Goal: Task Accomplishment & Management: Manage account settings

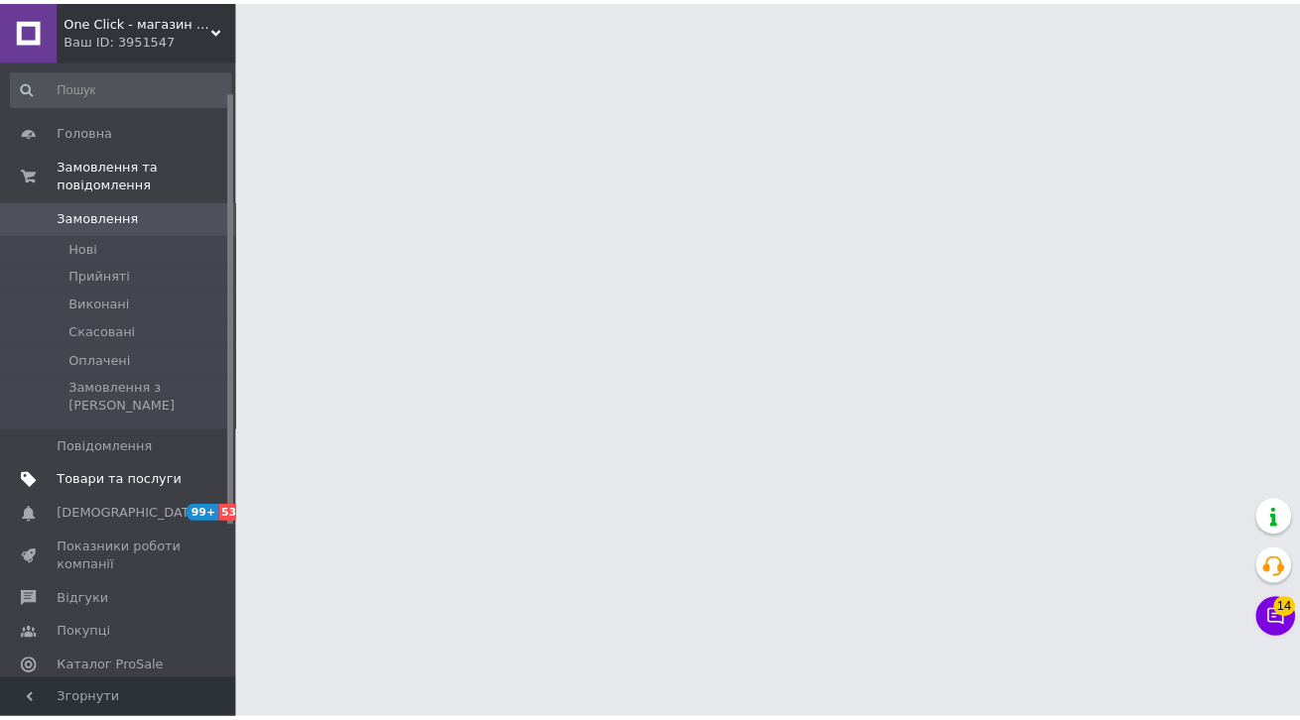
scroll to position [261, 0]
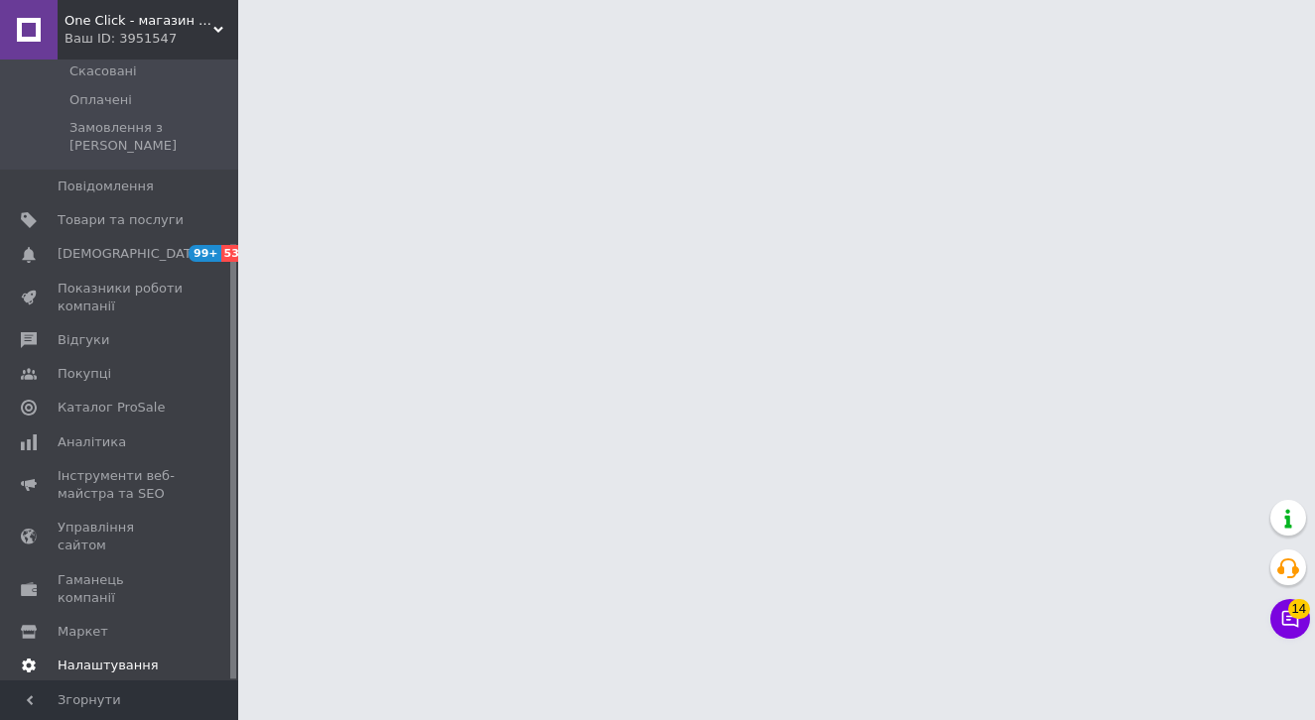
click at [118, 649] on link "Налаштування" at bounding box center [122, 666] width 244 height 34
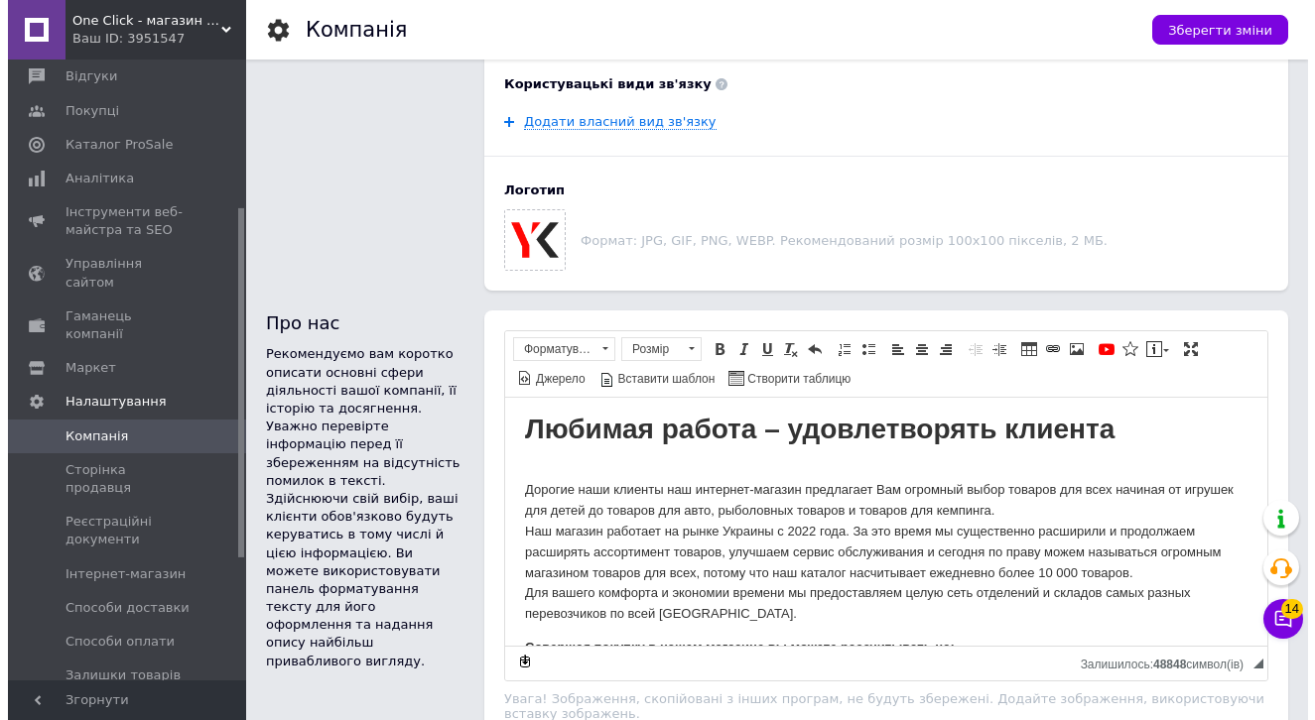
scroll to position [945, 0]
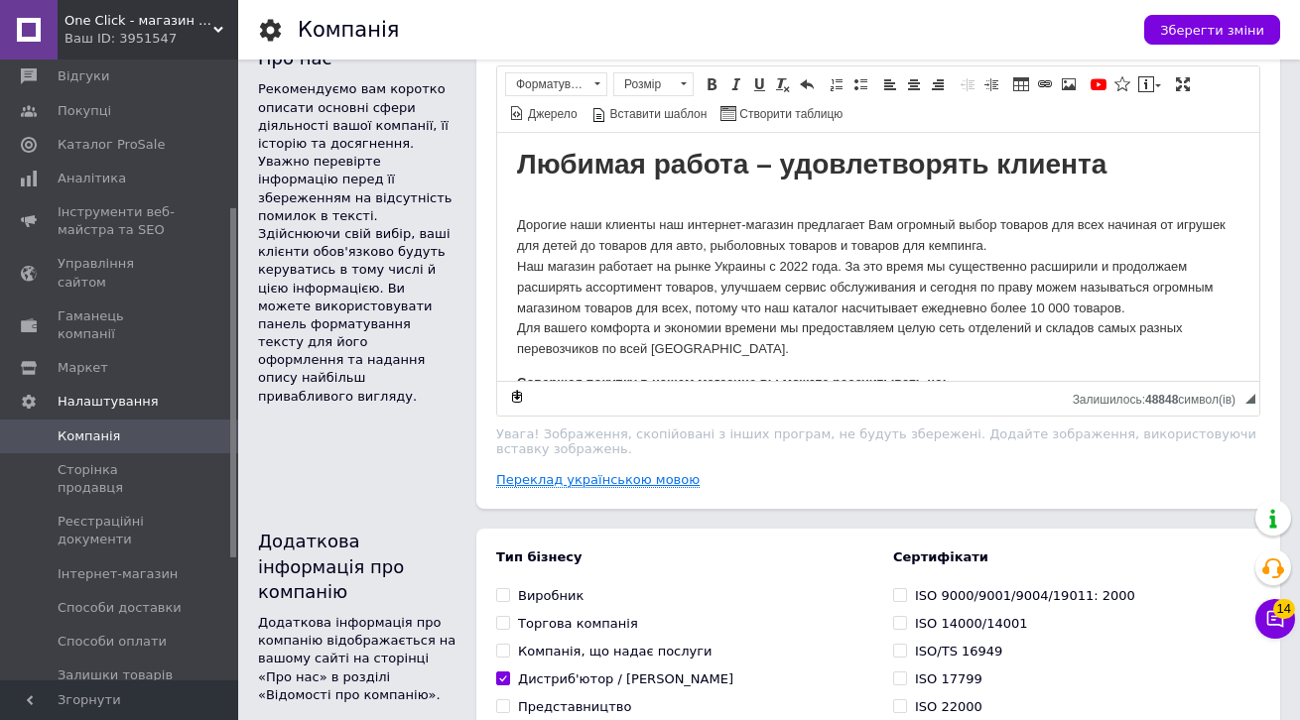
click at [602, 476] on link "Переклад українською мовою" at bounding box center [597, 480] width 203 height 16
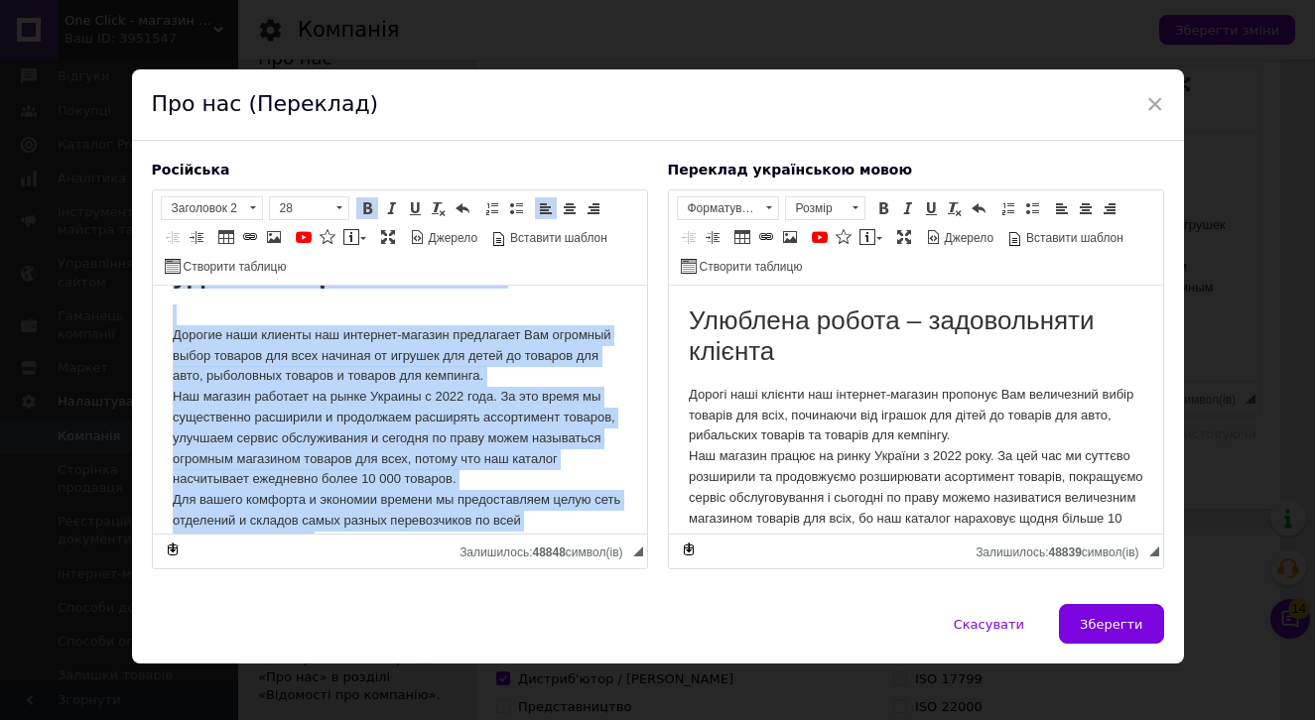
scroll to position [373, 0]
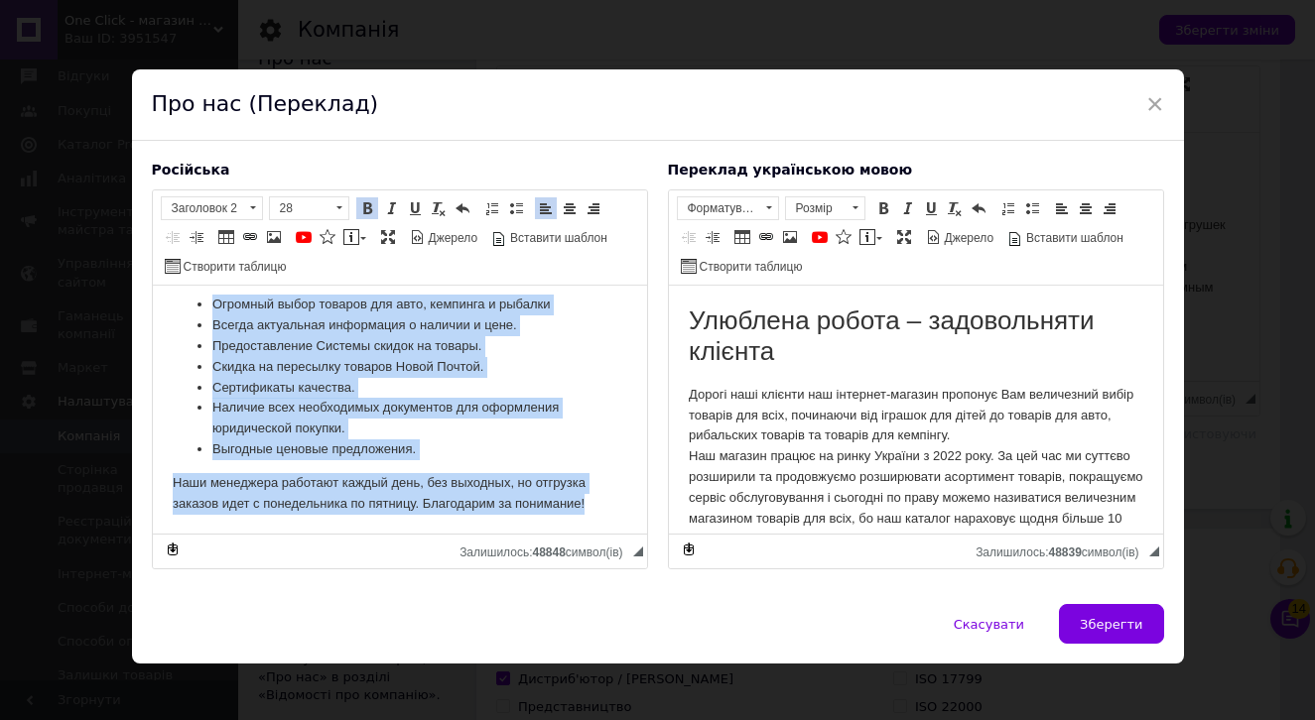
drag, startPoint x: 198, startPoint y: 340, endPoint x: 655, endPoint y: 885, distance: 710.6
click at [503, 534] on html "Любимая работа – удовлетворять клиента Дорогие наши клиенты наш интернет-магази…" at bounding box center [399, 223] width 494 height 621
copy body "Любимая работа – удовлетворять клиента Дорогие наши клиенты наш интернет-магази…"
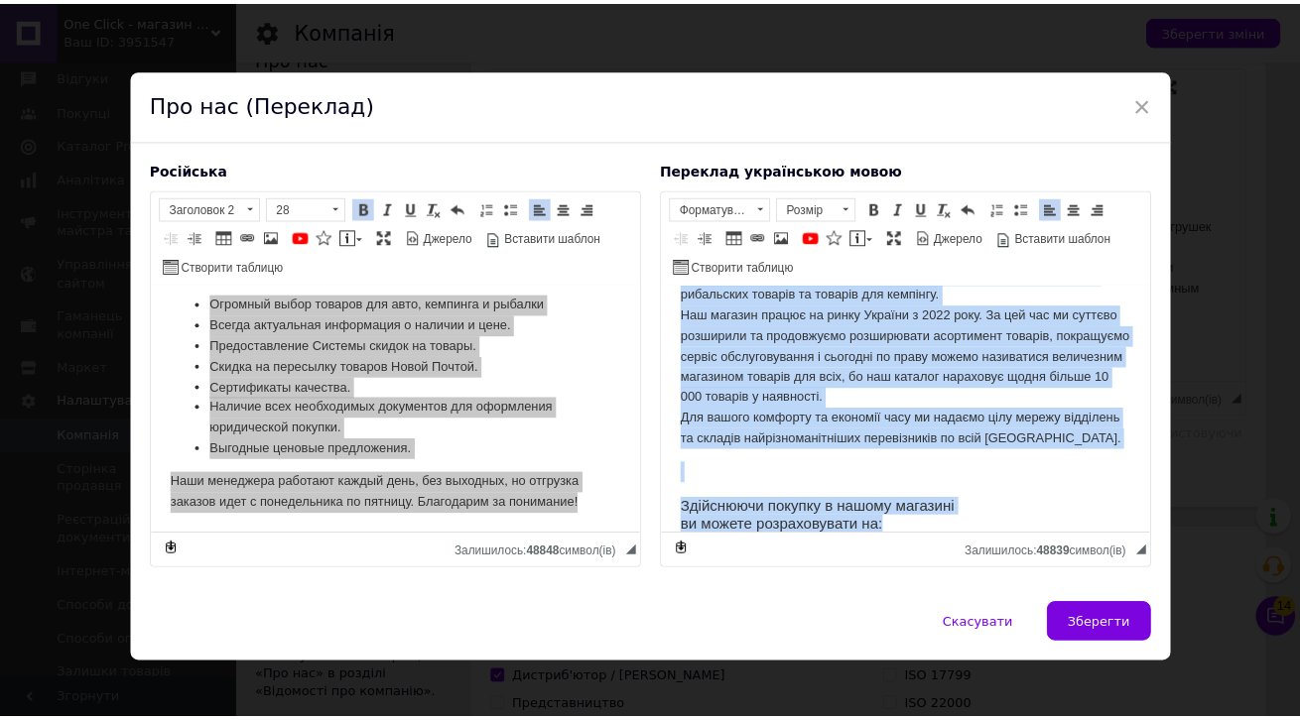
scroll to position [417, 0]
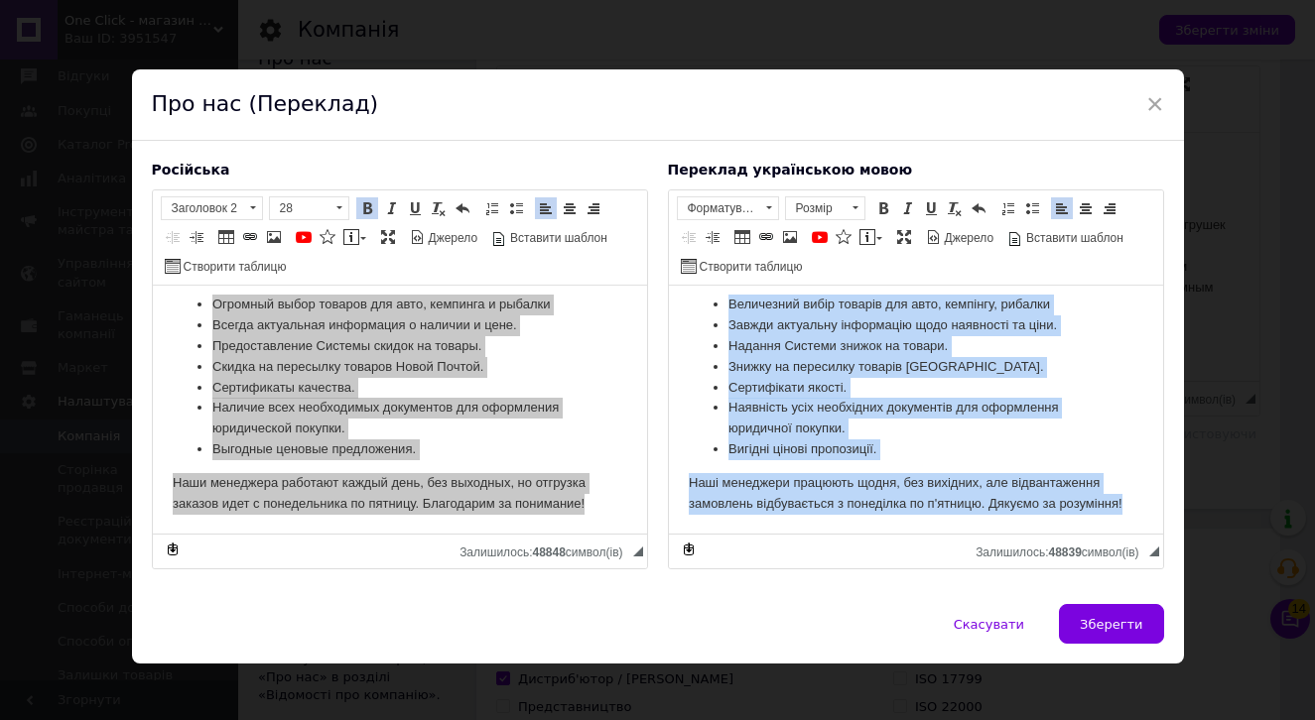
drag, startPoint x: 710, startPoint y: 329, endPoint x: 1048, endPoint y: 574, distance: 416.9
click at [1048, 534] on html "Улюблена робота – задовольняти клієнта Дорогі наші клієнти наш інтернет-магазин…" at bounding box center [915, 212] width 494 height 644
copy body "Улюблена робота – задовольняти клієнта Дорогі наші клієнти наш інтернет-магазин…"
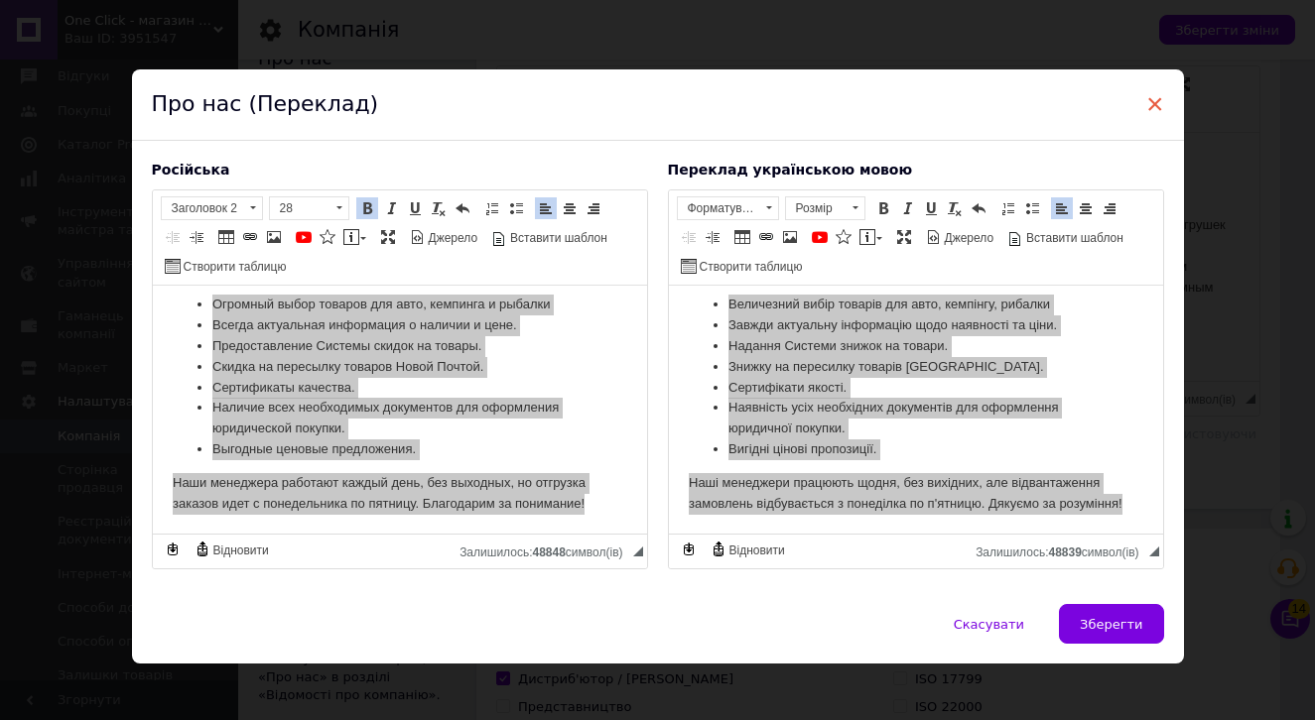
click at [1146, 108] on span "×" at bounding box center [1155, 104] width 18 height 34
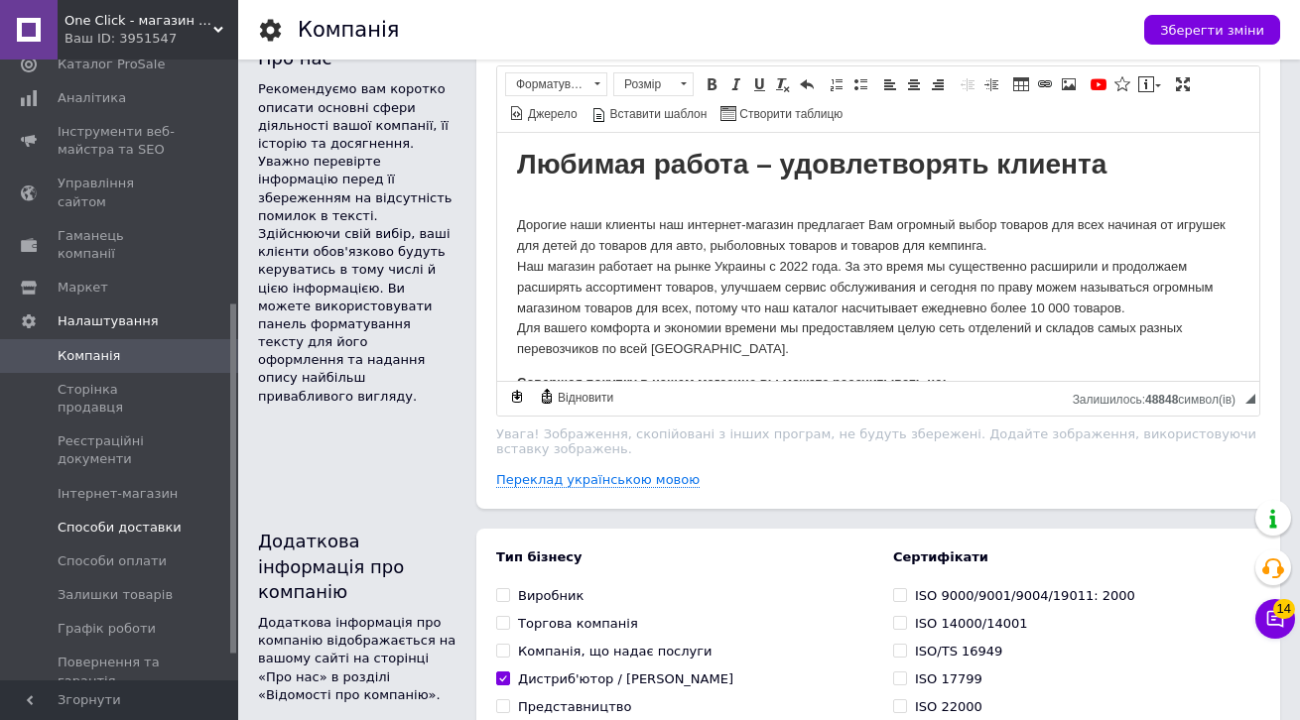
scroll to position [433, 0]
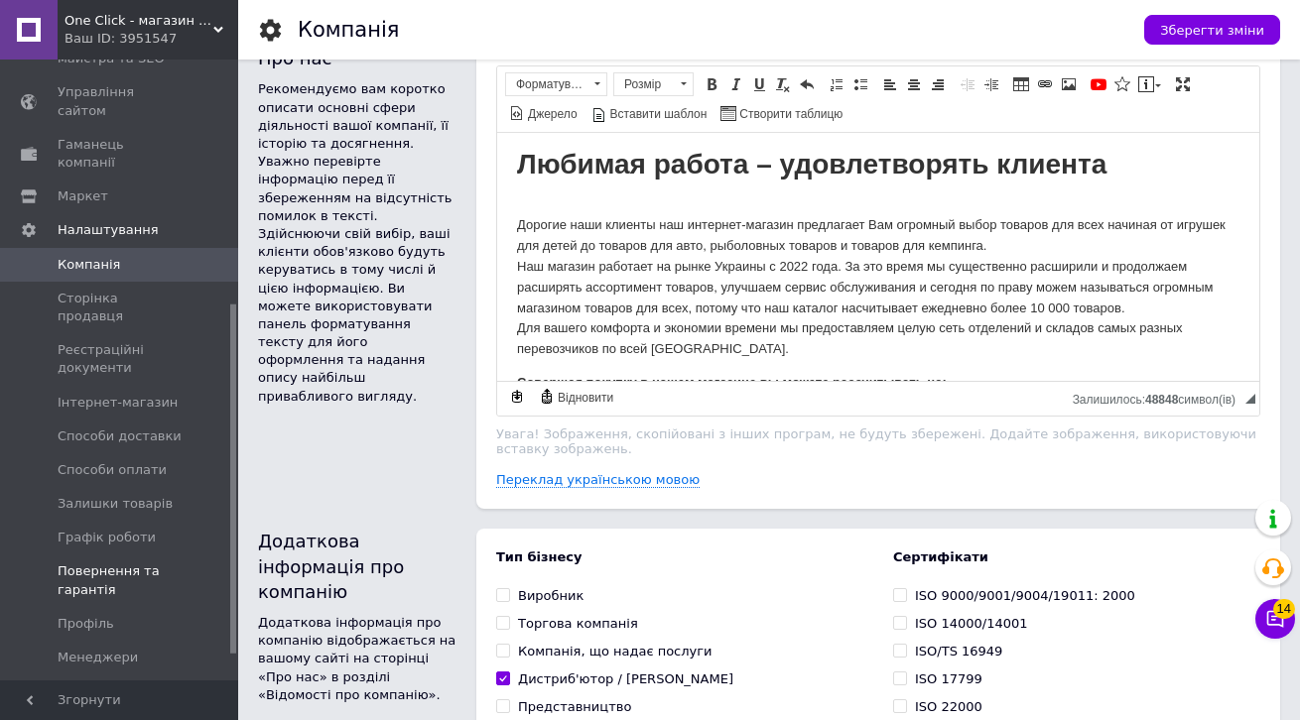
click at [121, 563] on span "Повернення та гарантія" at bounding box center [121, 581] width 126 height 36
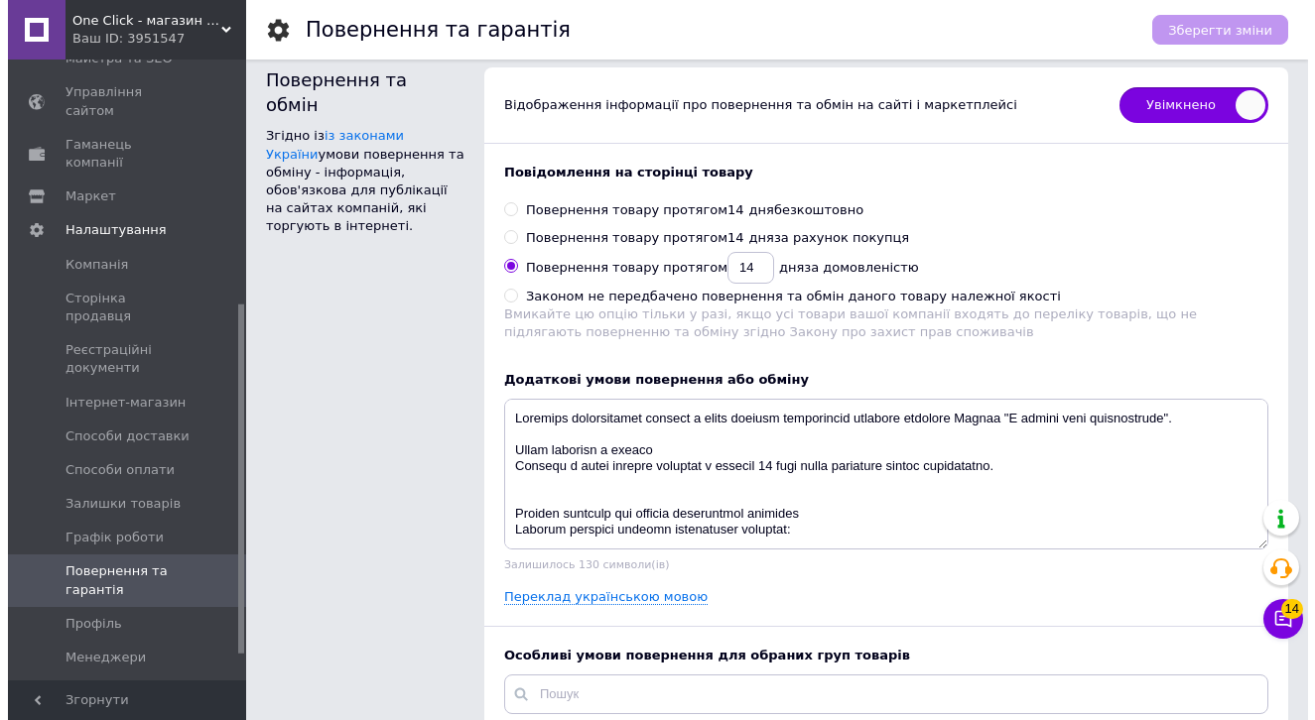
scroll to position [28, 0]
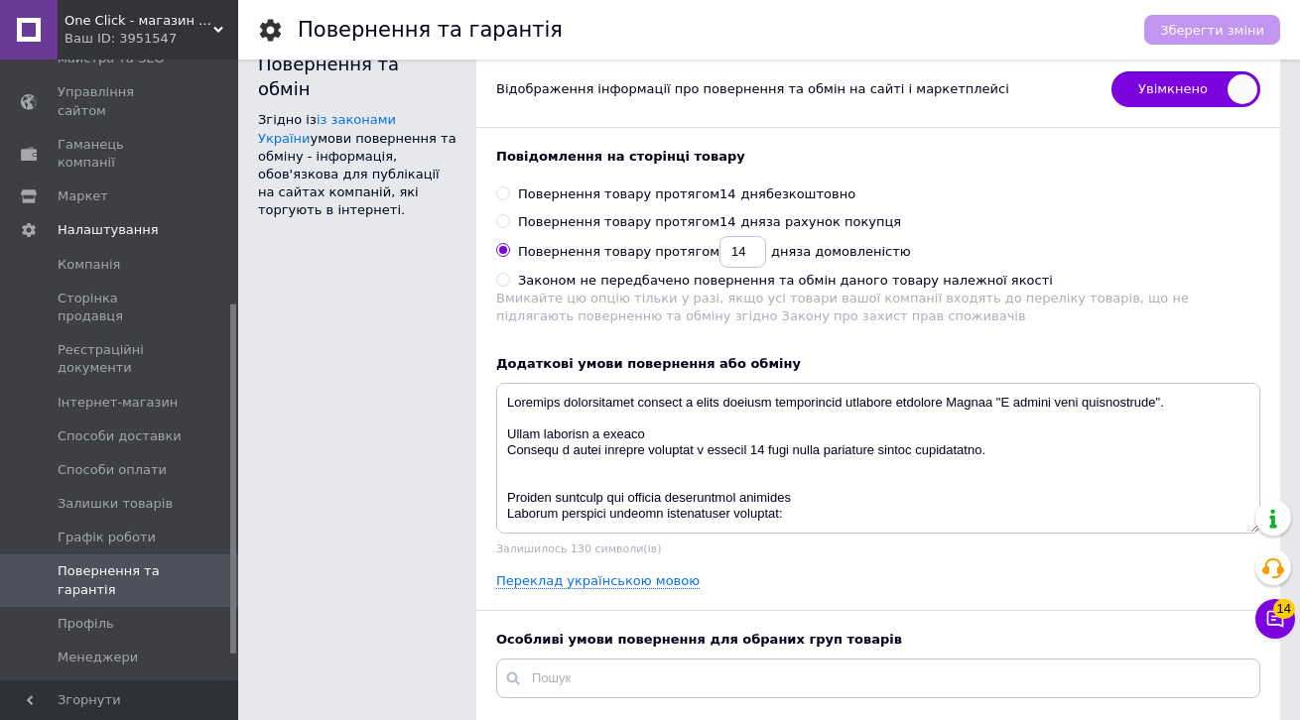
click at [618, 572] on div "Переклад українською мовою" at bounding box center [878, 581] width 764 height 18
click at [617, 577] on link "Переклад українською мовою" at bounding box center [597, 581] width 203 height 16
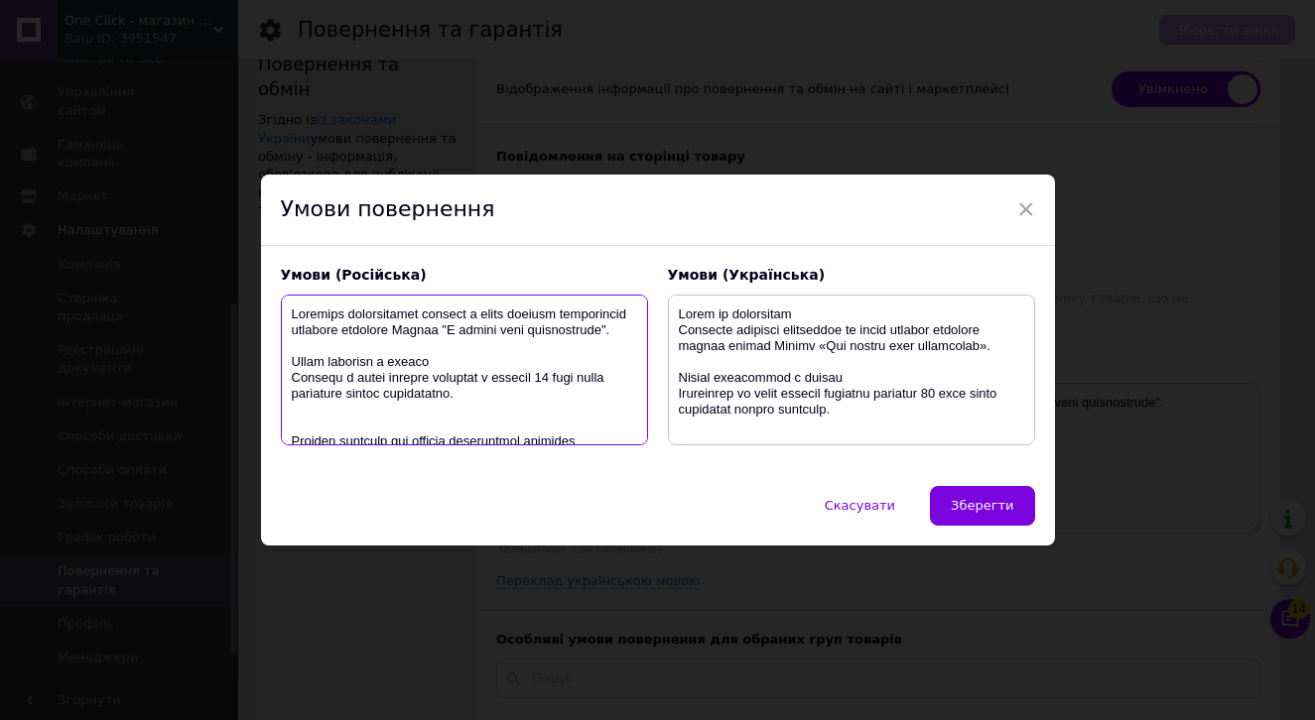
drag, startPoint x: 333, startPoint y: 334, endPoint x: 549, endPoint y: 502, distance: 272.9
click at [549, 502] on div "× Умови повернення Умови (Російська) Умови (Українська) Скасувати   Зберегти" at bounding box center [658, 360] width 794 height 371
click at [505, 394] on textarea at bounding box center [464, 370] width 367 height 151
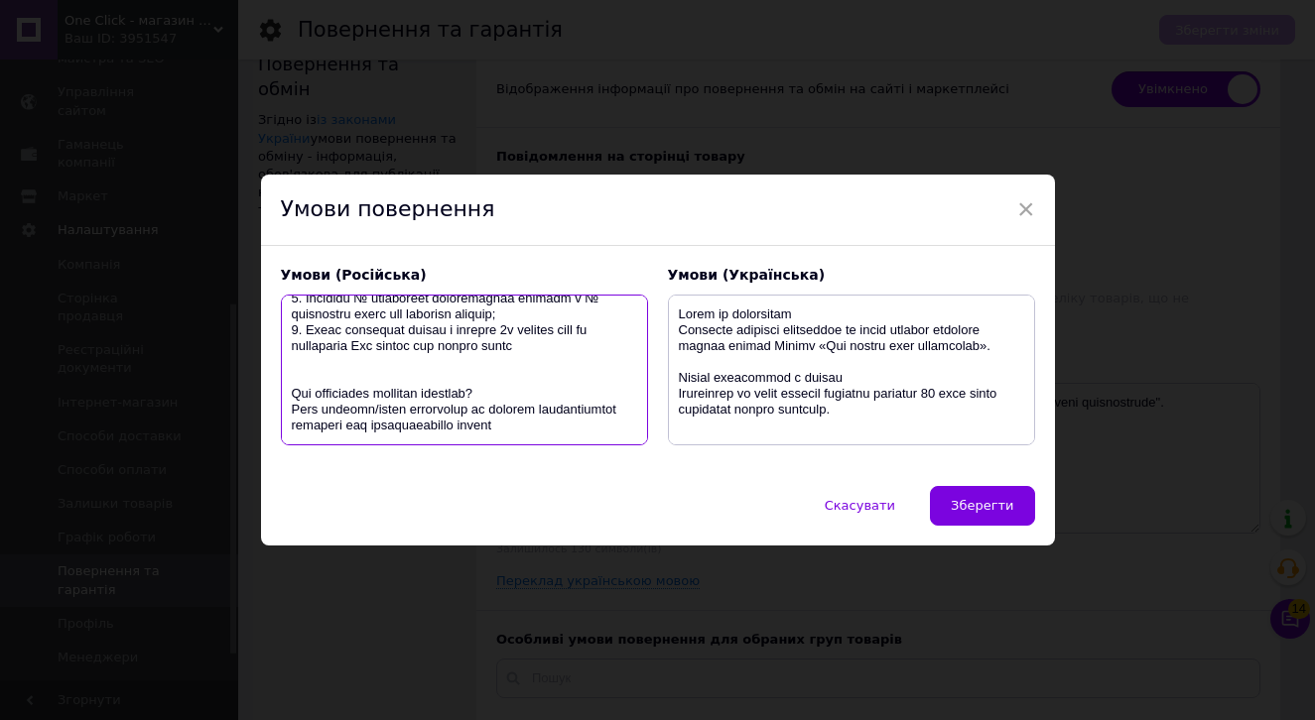
scroll to position [1111, 0]
click at [0, 0] on lt-div at bounding box center [0, 0] width 0 height 0
click at [571, 377] on textarea at bounding box center [464, 370] width 367 height 151
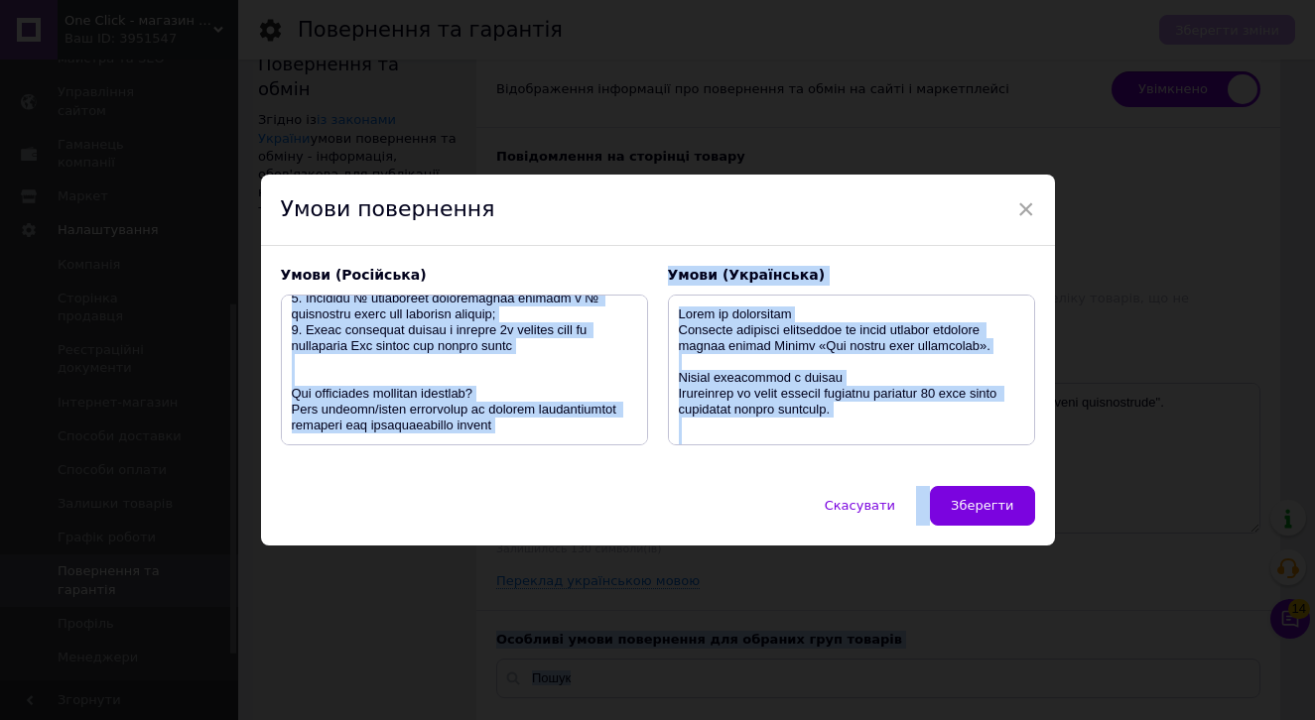
drag, startPoint x: 606, startPoint y: 426, endPoint x: 593, endPoint y: 437, distance: 16.9
click at [530, 418] on body "One Click - магазин для всіх! Ваш ID: 3951547 Сайт One Click - магазин для всіх…" at bounding box center [650, 718] width 1300 height 1492
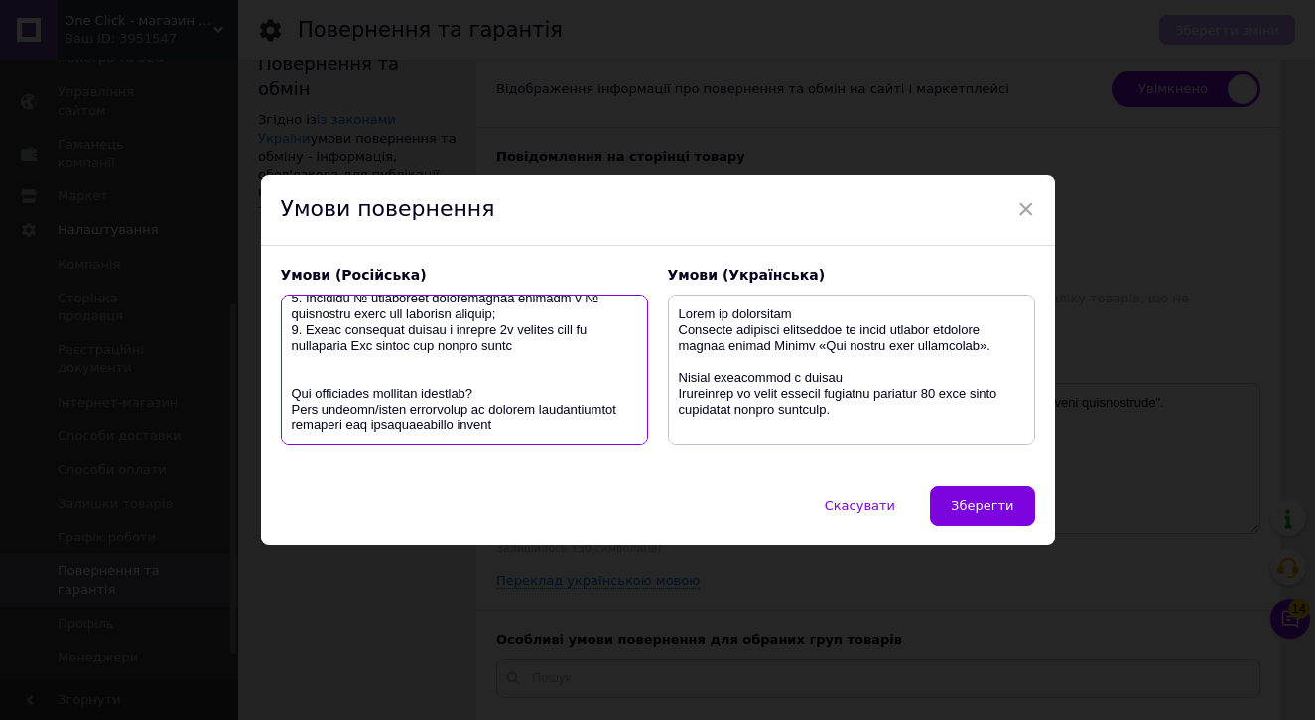
click at [591, 433] on textarea at bounding box center [464, 370] width 367 height 151
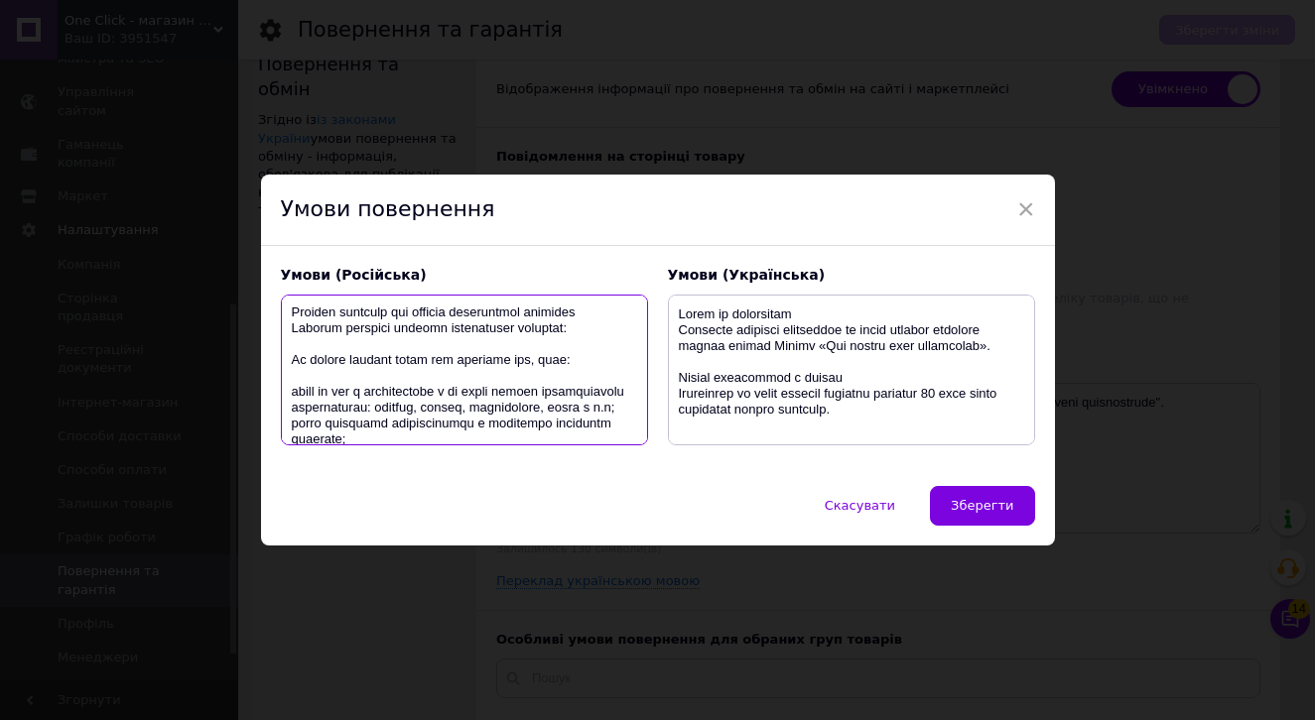
scroll to position [0, 0]
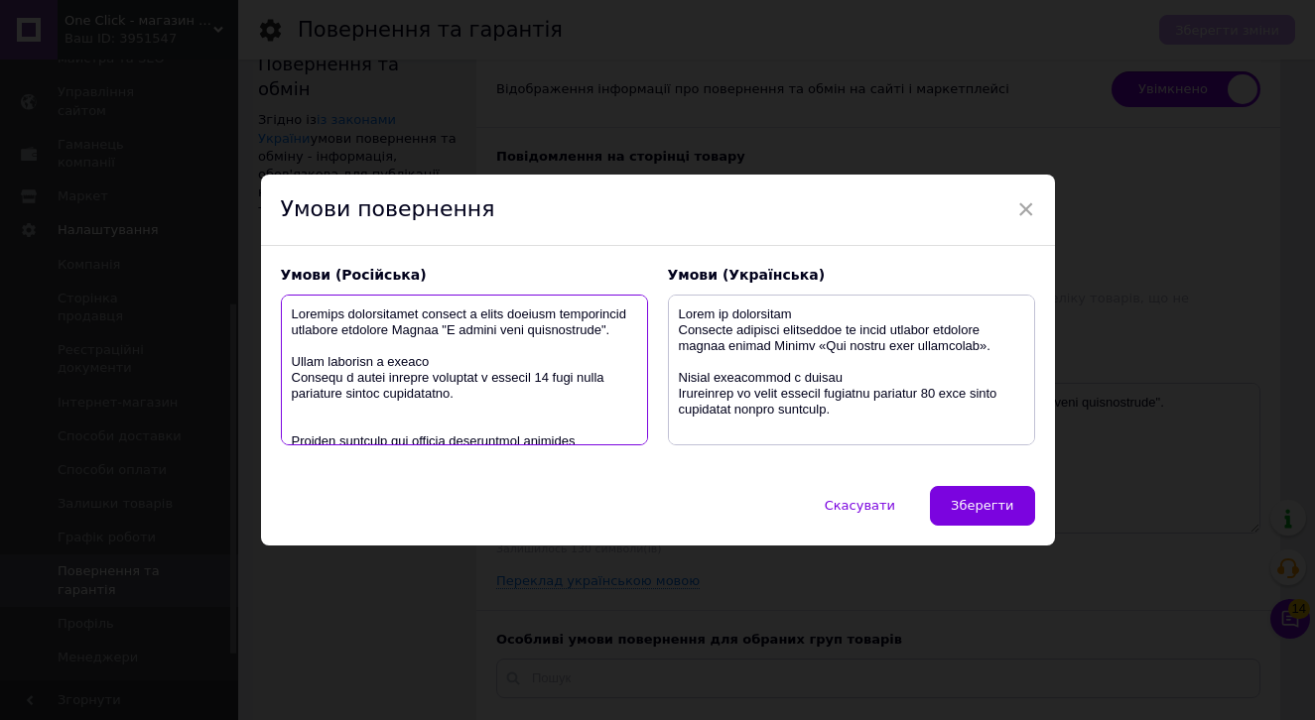
drag, startPoint x: 598, startPoint y: 426, endPoint x: 315, endPoint y: 278, distance: 319.1
click at [315, 278] on div "Умови (Російська)" at bounding box center [464, 358] width 387 height 205
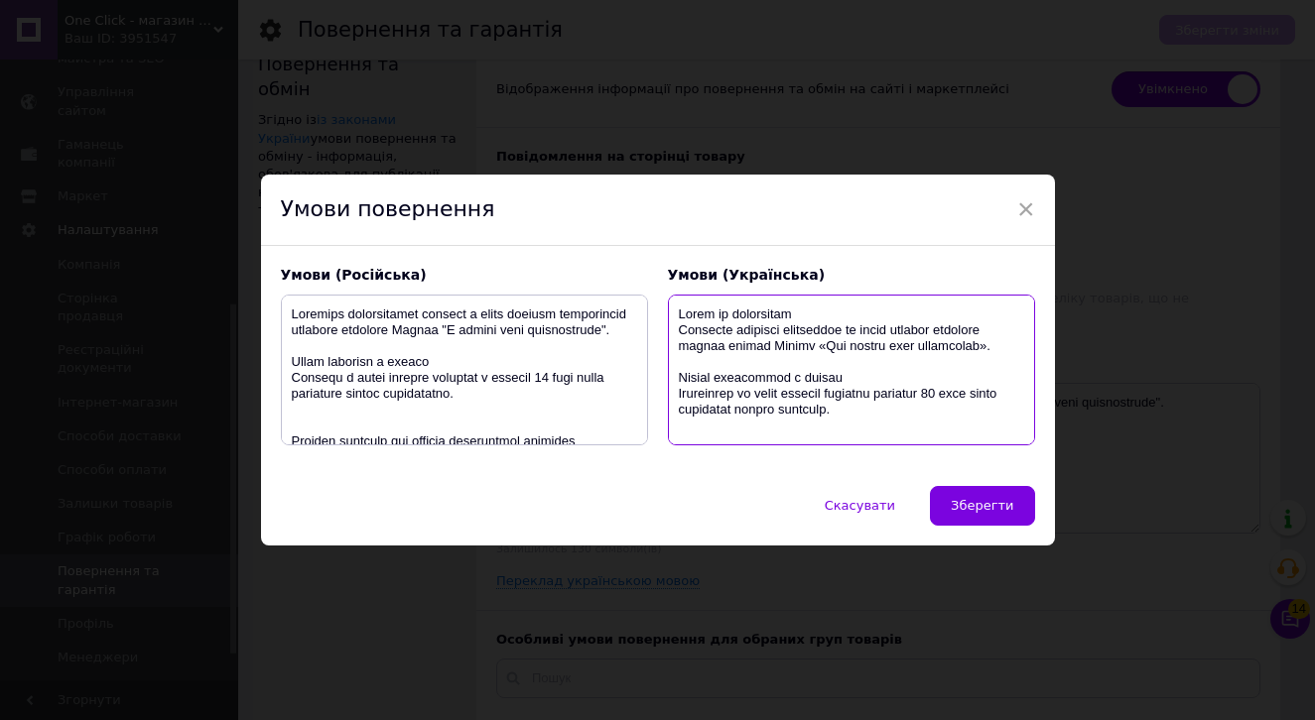
drag, startPoint x: 1022, startPoint y: 308, endPoint x: 1029, endPoint y: 415, distance: 107.4
click at [1029, 415] on textarea at bounding box center [851, 370] width 367 height 151
drag, startPoint x: 946, startPoint y: 424, endPoint x: 637, endPoint y: 222, distance: 369.3
click at [637, 222] on div "× Умови повернення Умови (Російська) Умови (Українська) Скасувати   Зберегти" at bounding box center [658, 360] width 794 height 371
click at [1017, 205] on span "×" at bounding box center [1026, 209] width 18 height 34
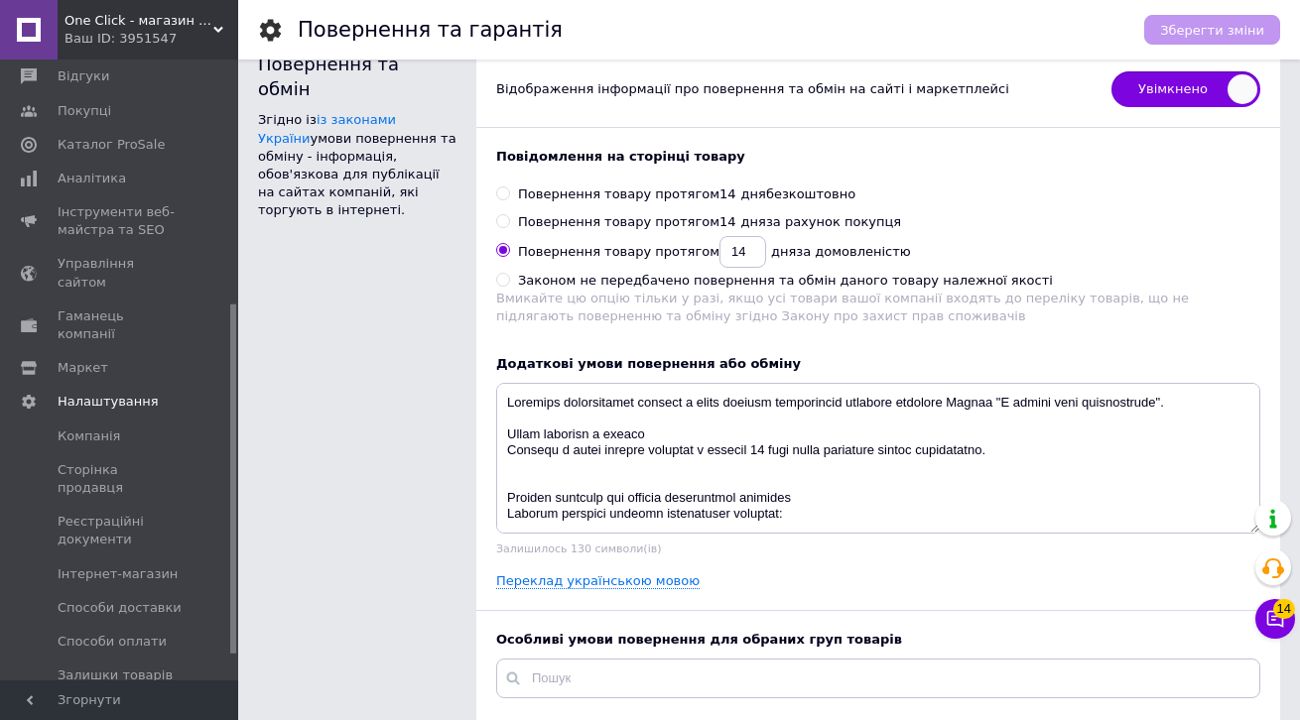
scroll to position [78, 0]
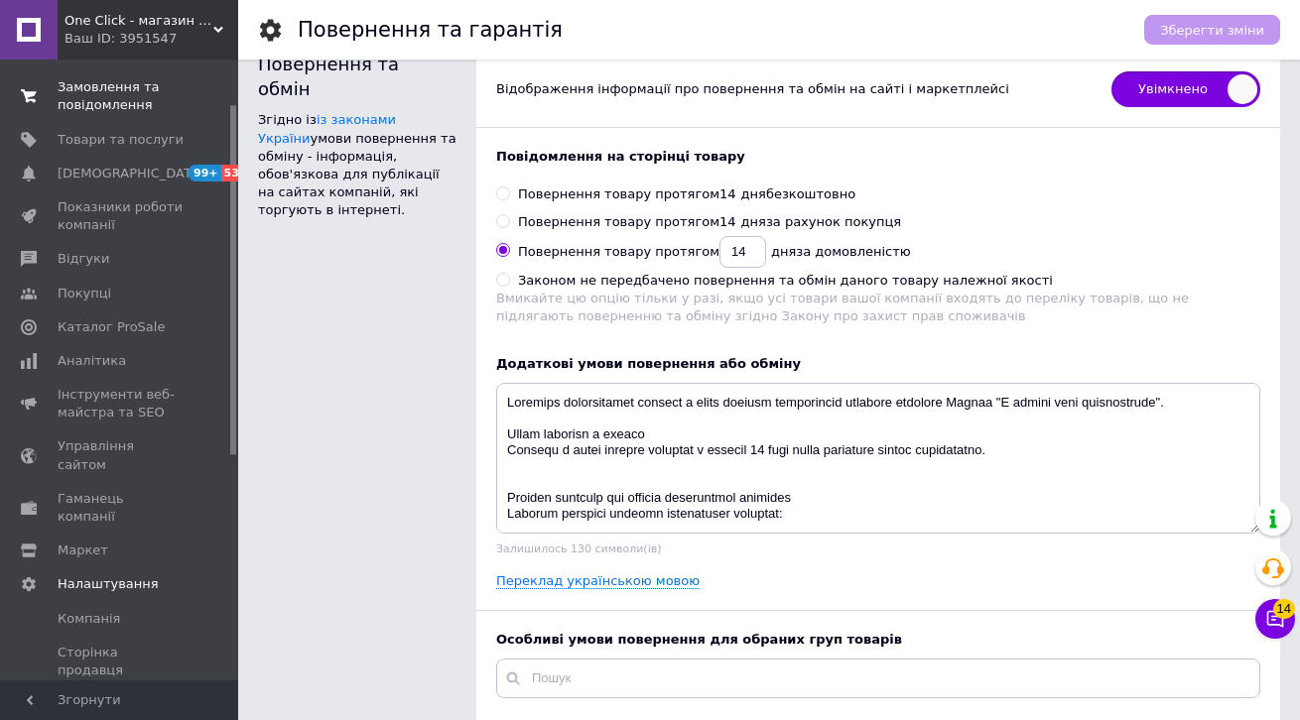
click at [146, 111] on span "Замовлення та повідомлення" at bounding box center [121, 96] width 126 height 36
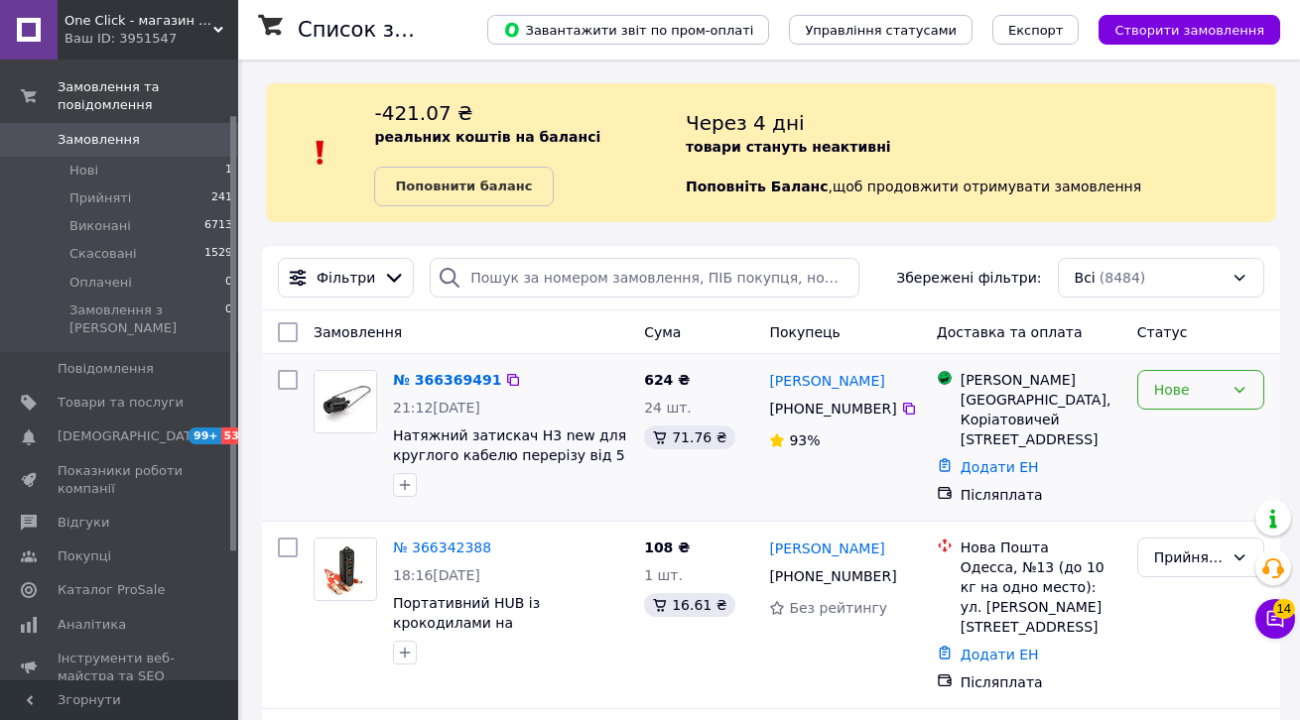
click at [1186, 382] on div "Нове" at bounding box center [1188, 390] width 69 height 22
click at [1184, 432] on li "Прийнято" at bounding box center [1200, 433] width 125 height 36
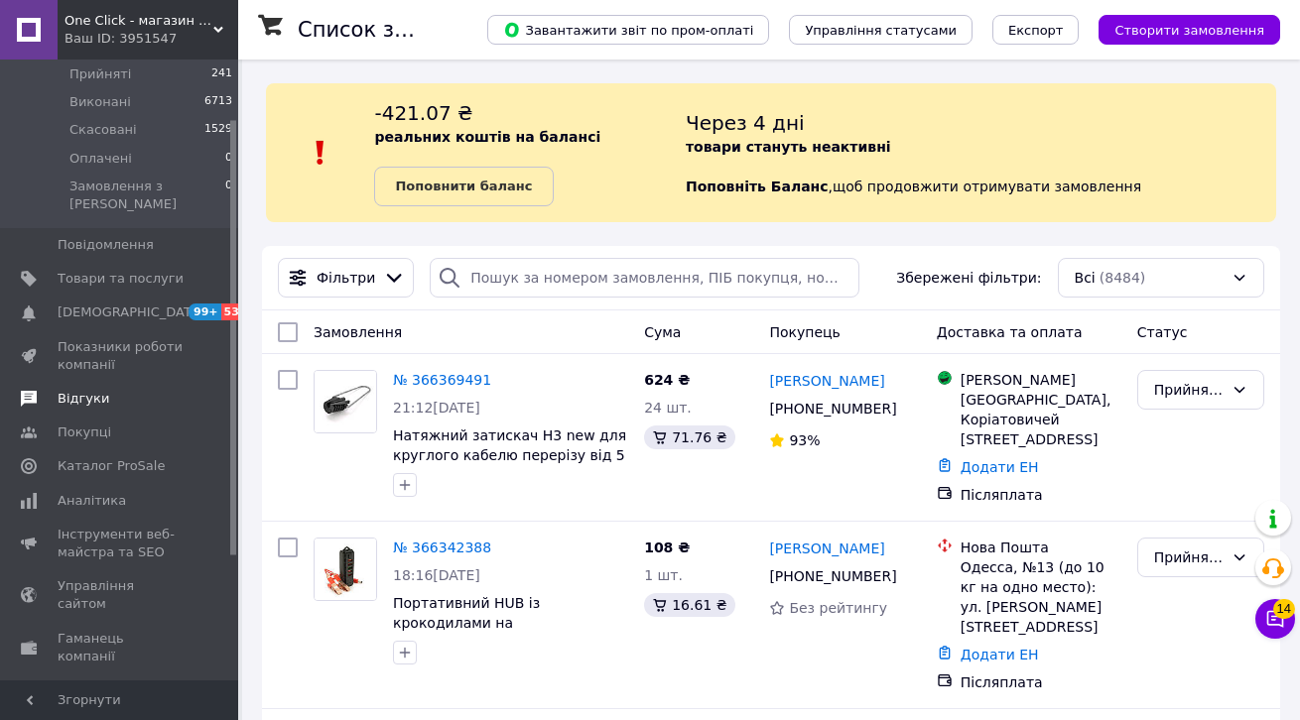
scroll to position [251, 0]
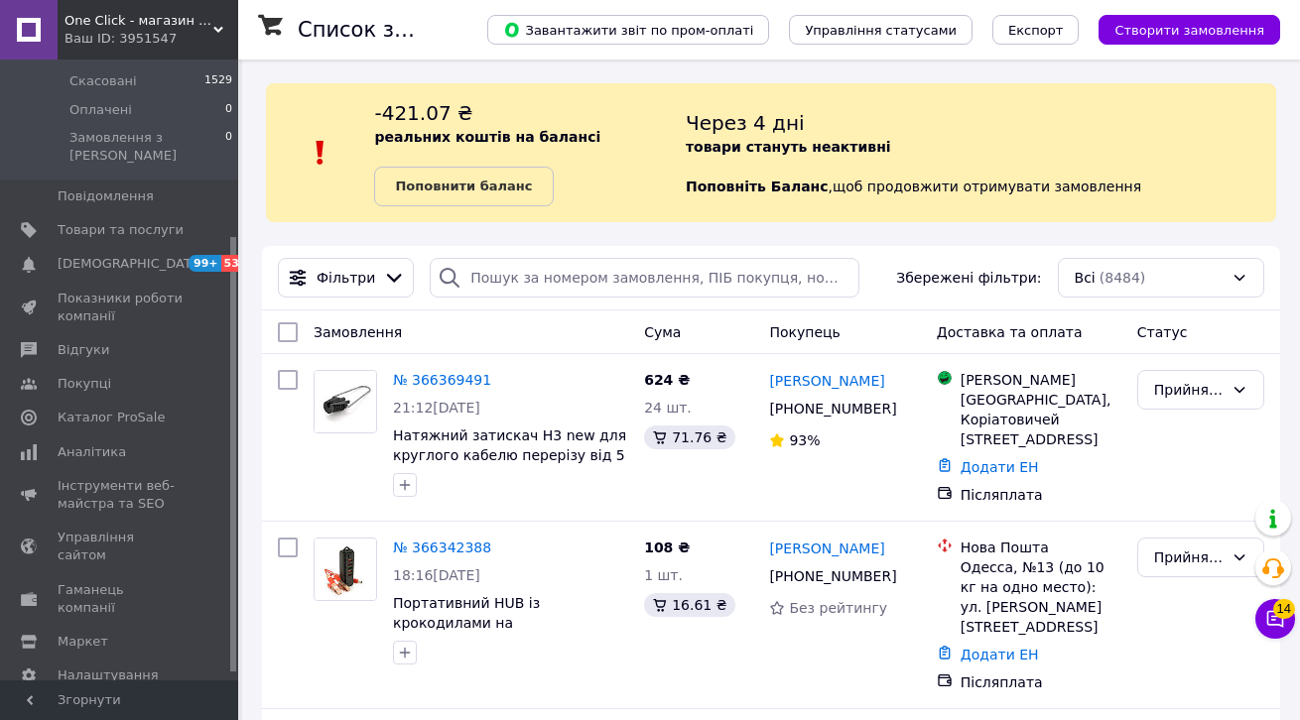
click at [142, 659] on link "Налаштування" at bounding box center [122, 676] width 244 height 34
